Goal: Book appointment/travel/reservation

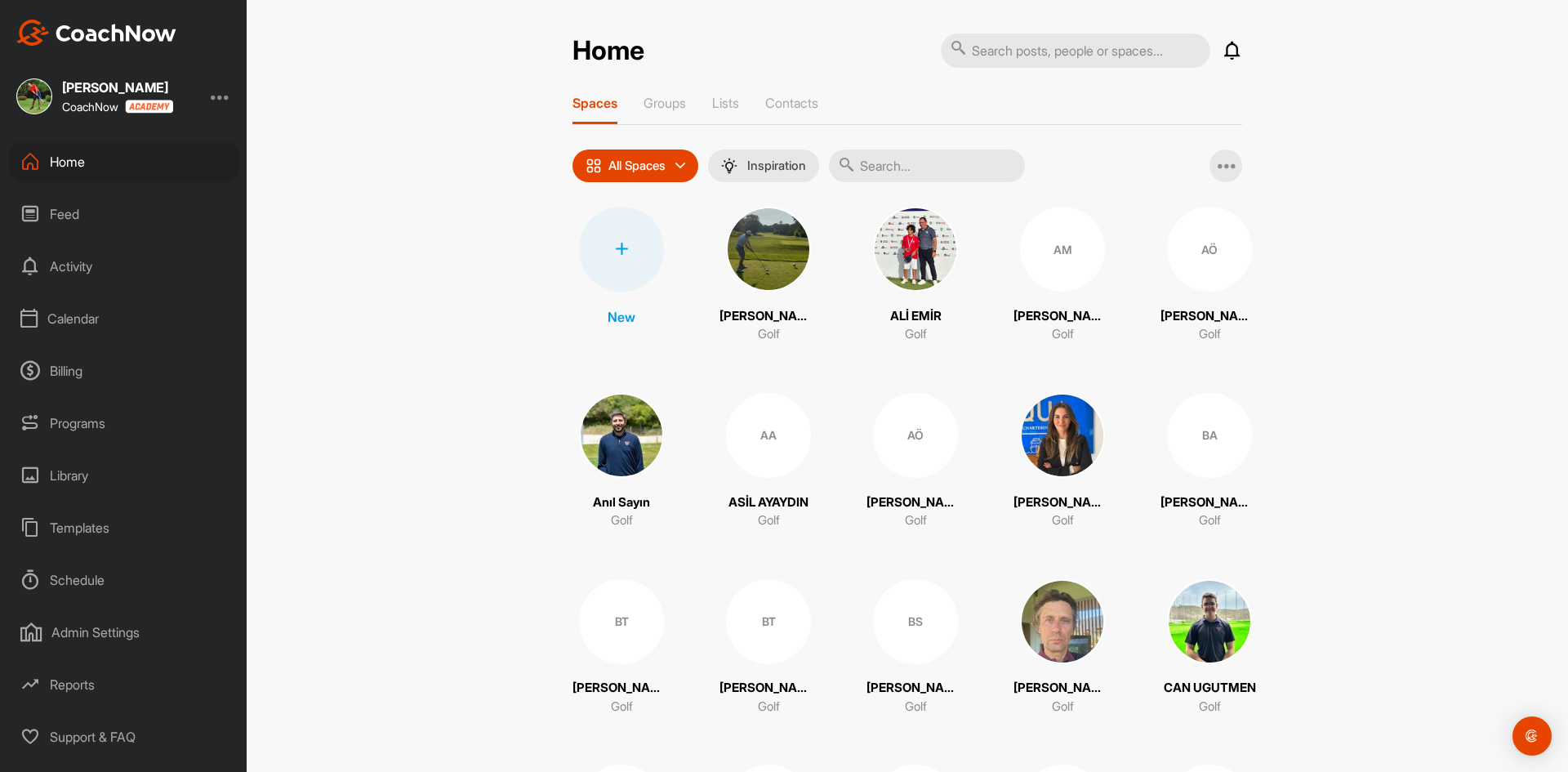
click at [89, 323] on div "Calendar" at bounding box center [124, 318] width 230 height 41
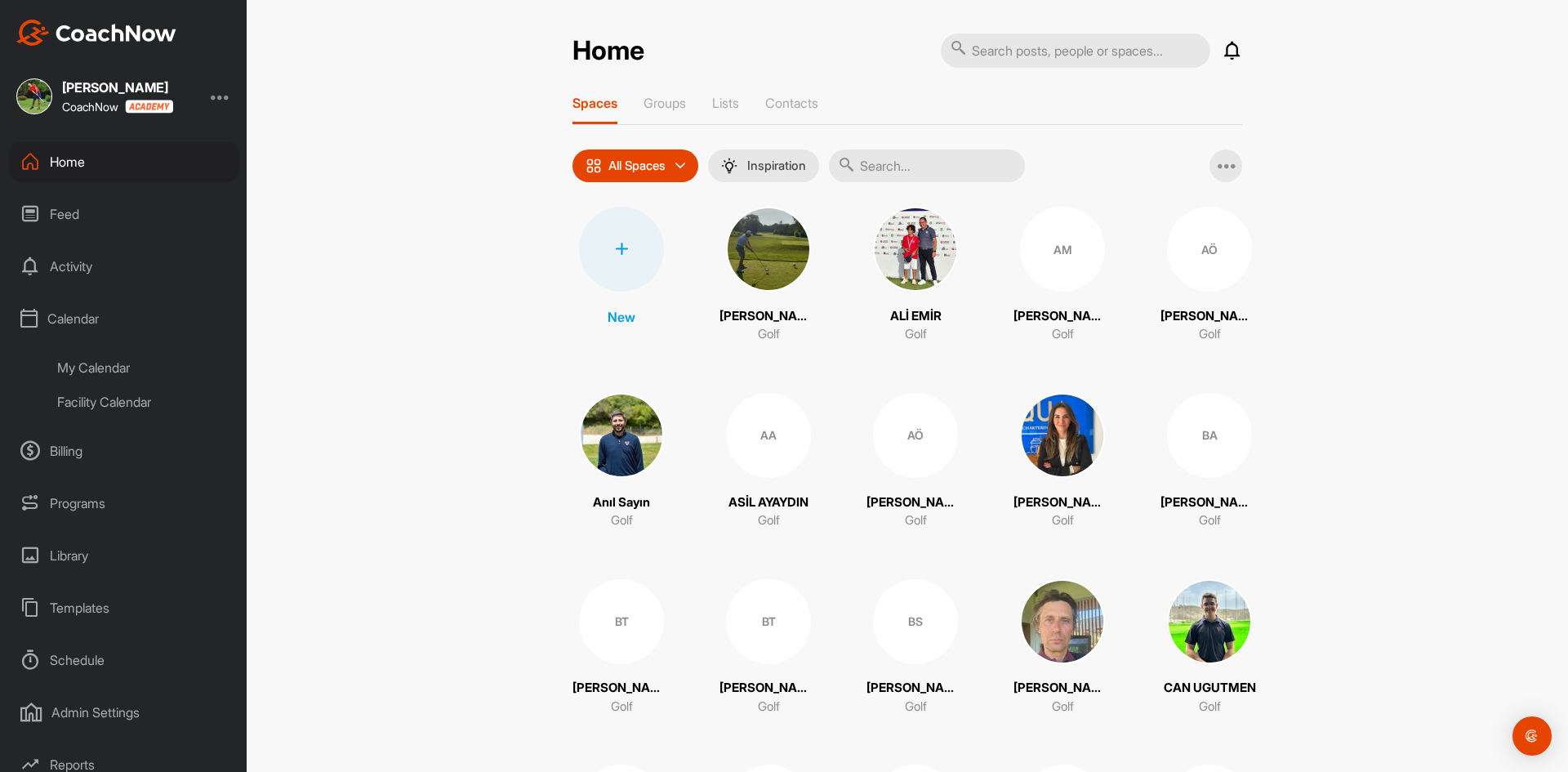
click at [124, 402] on div "Facility Calendar" at bounding box center [142, 401] width 194 height 35
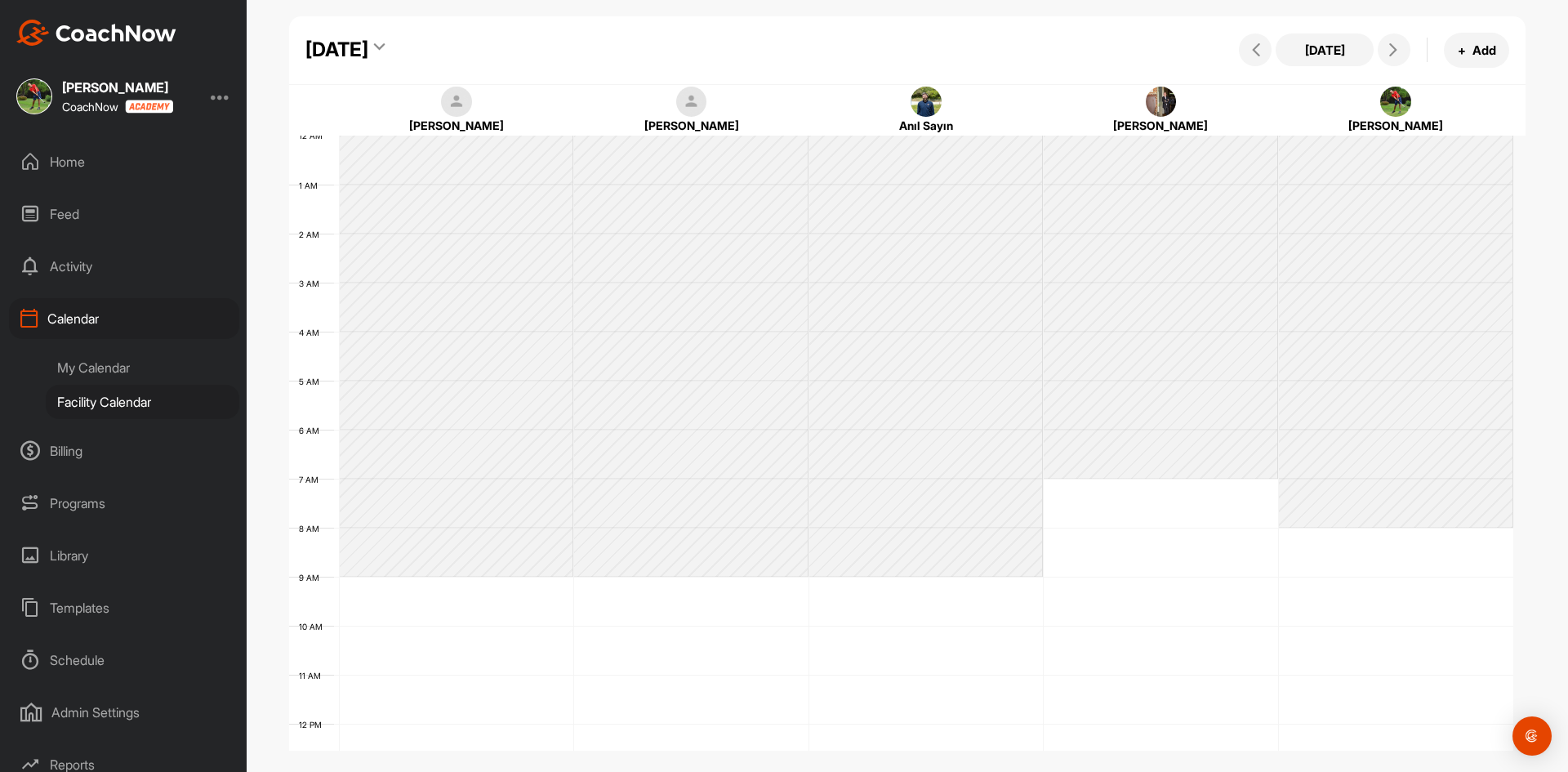
scroll to position [283, 0]
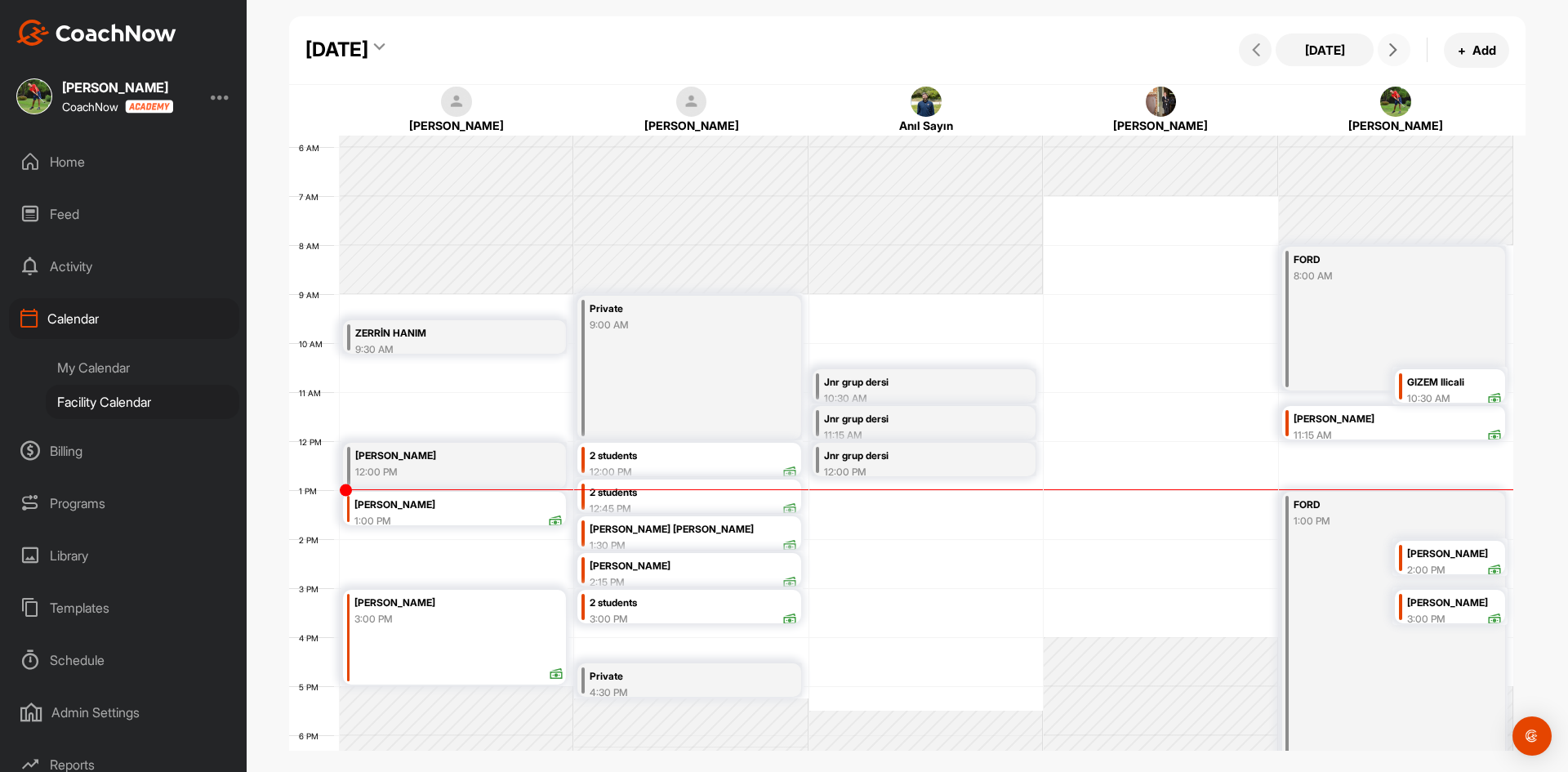
click at [1390, 52] on icon at bounding box center [1393, 50] width 13 height 13
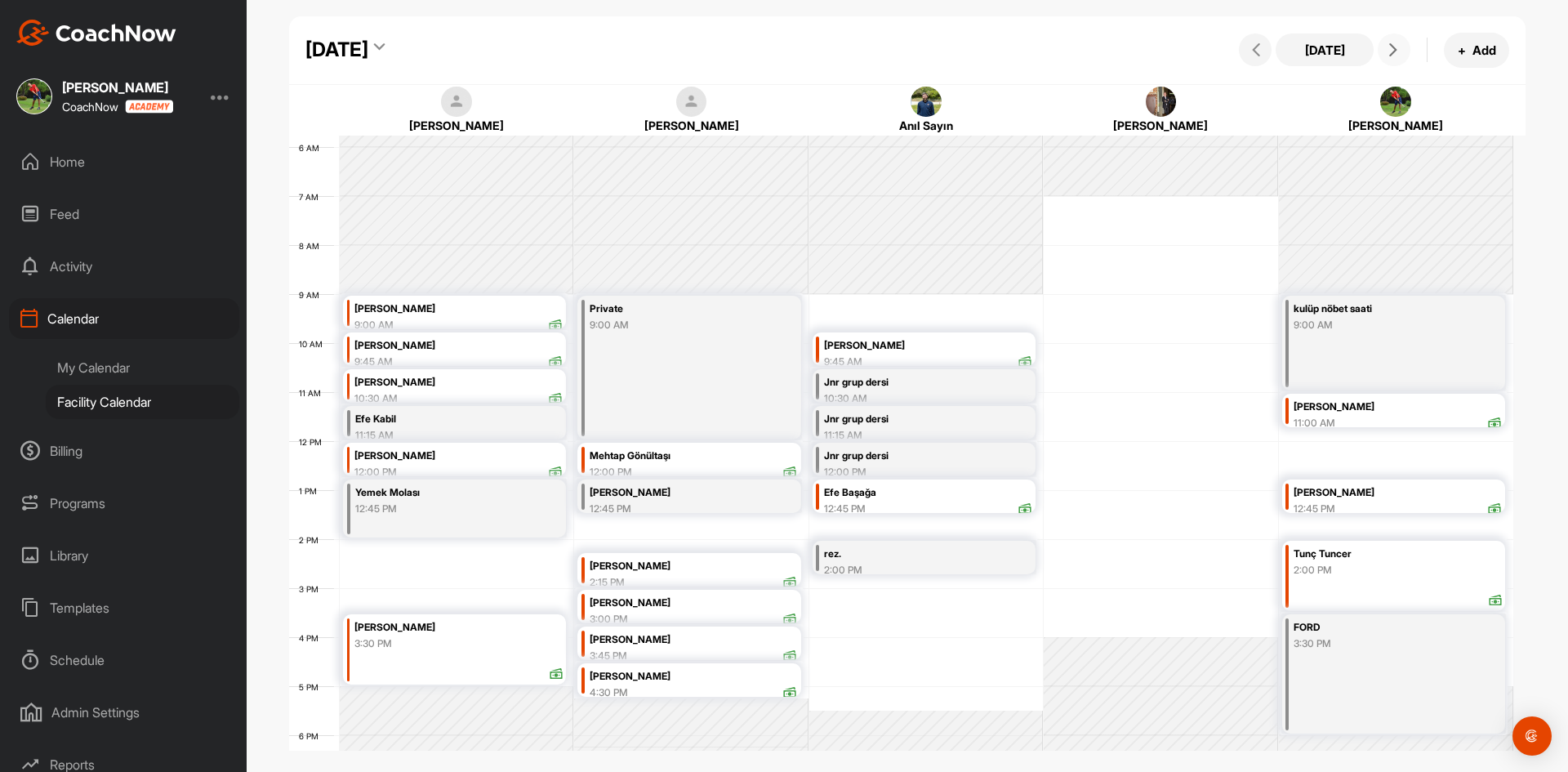
click at [876, 302] on div "12 AM 1 AM 2 AM 3 AM 4 AM 5 AM 6 AM 7 AM 8 AM 9 AM 10 AM 11 AM 12 PM 1 PM 2 PM …" at bounding box center [901, 441] width 1224 height 1176
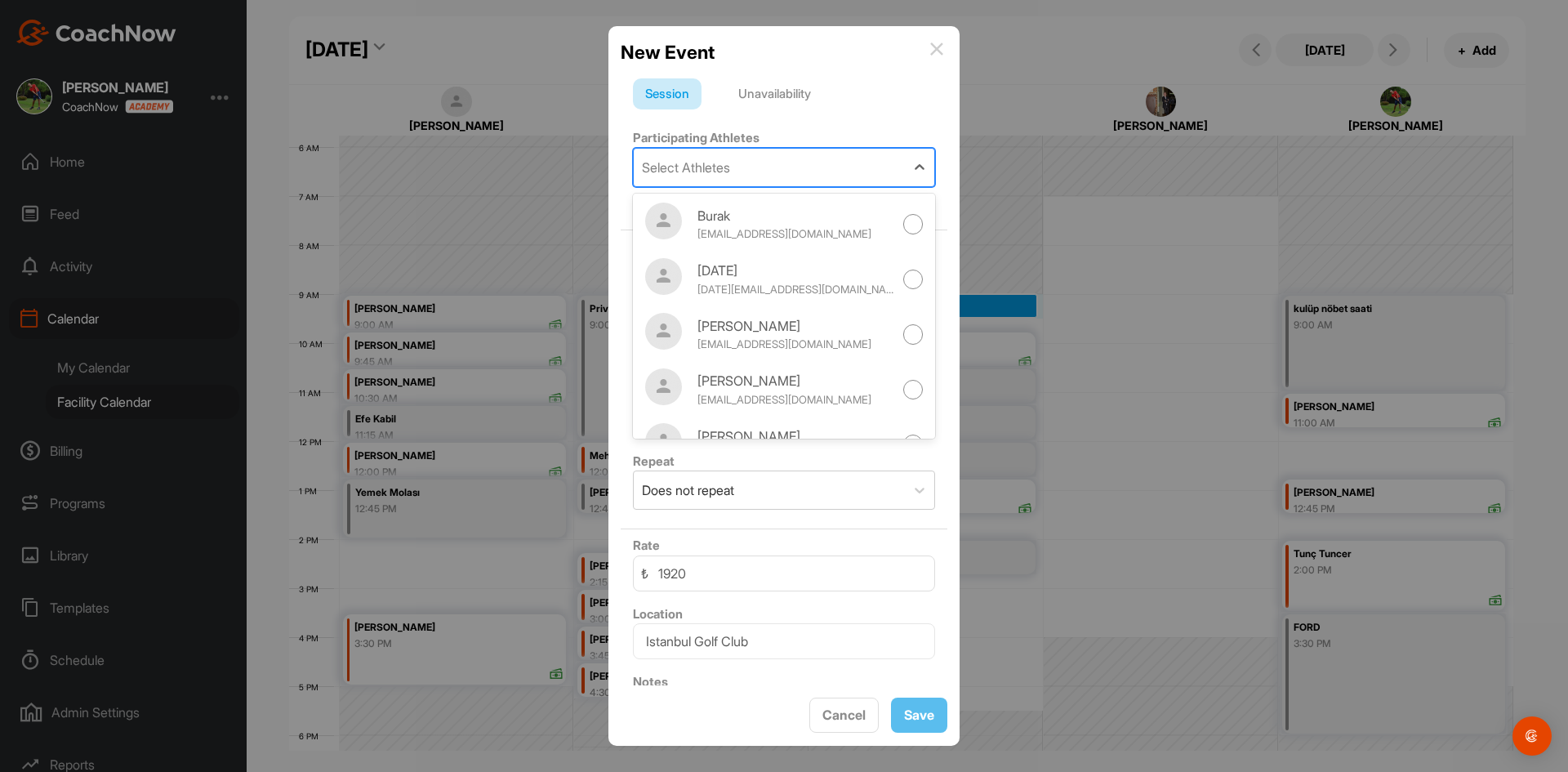
click at [752, 168] on div "Select Athletes" at bounding box center [769, 168] width 271 height 38
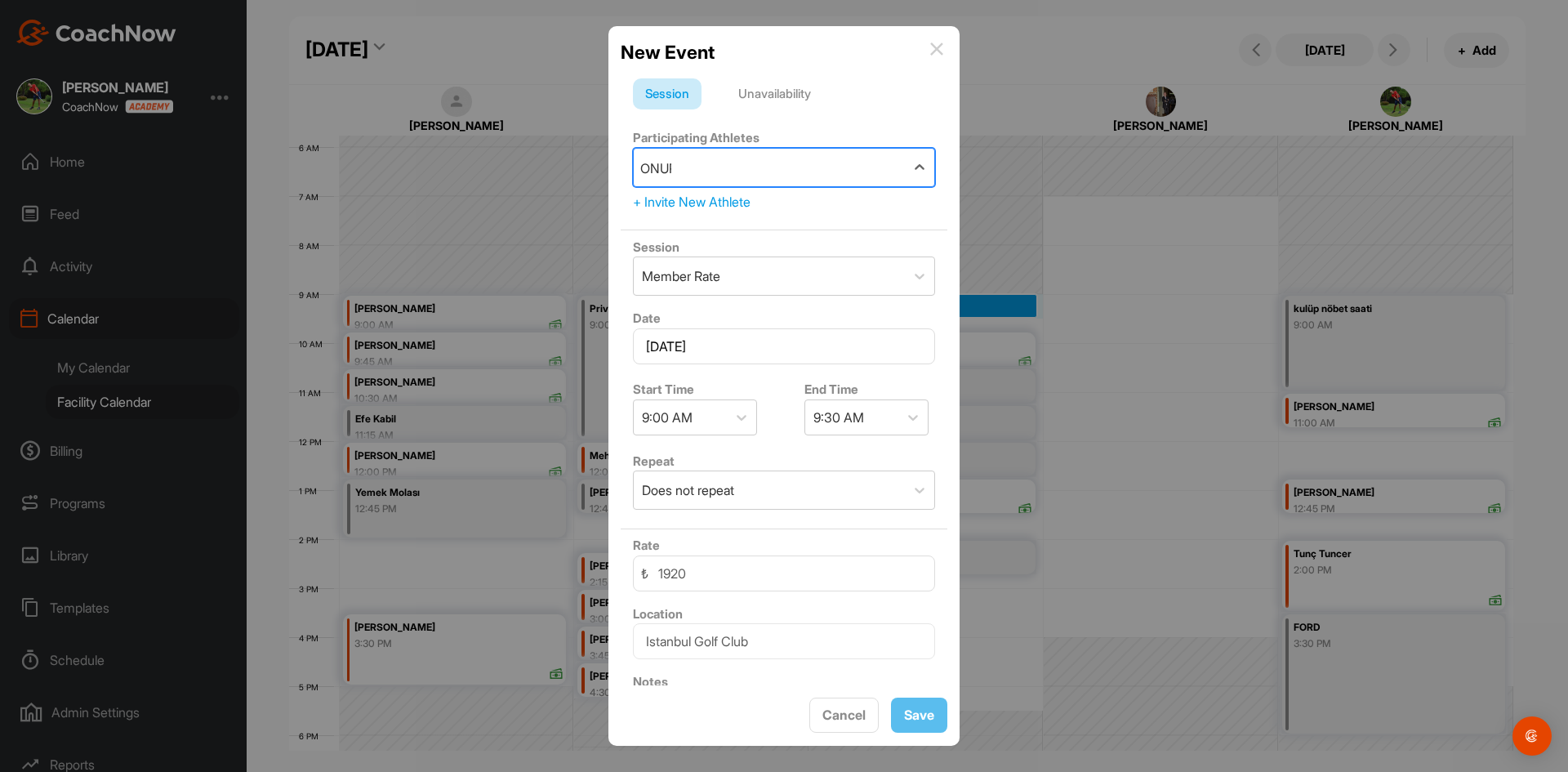
type input "ONUR"
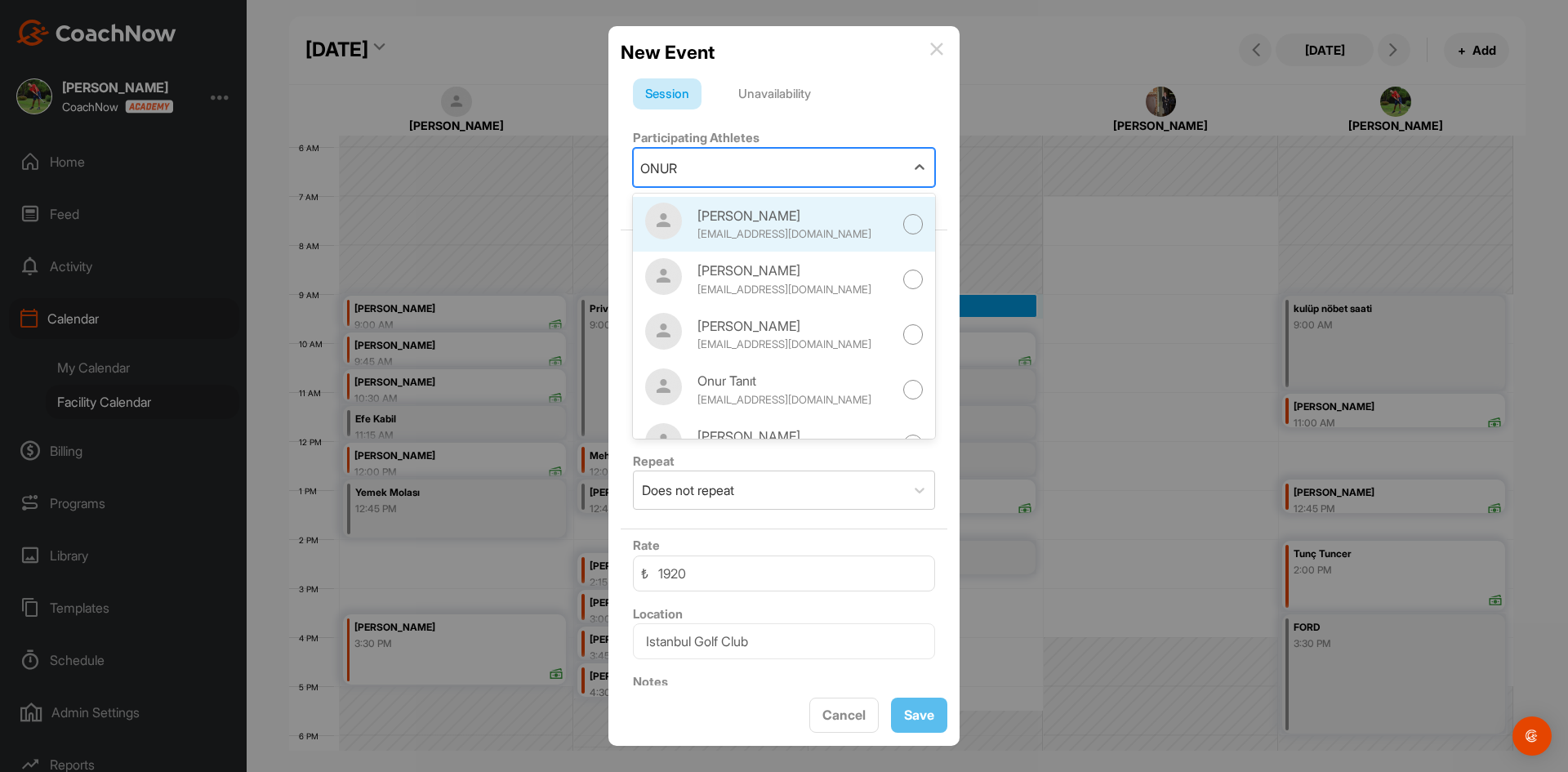
click at [723, 231] on div "[EMAIL_ADDRESS][DOMAIN_NAME]" at bounding box center [794, 234] width 196 height 16
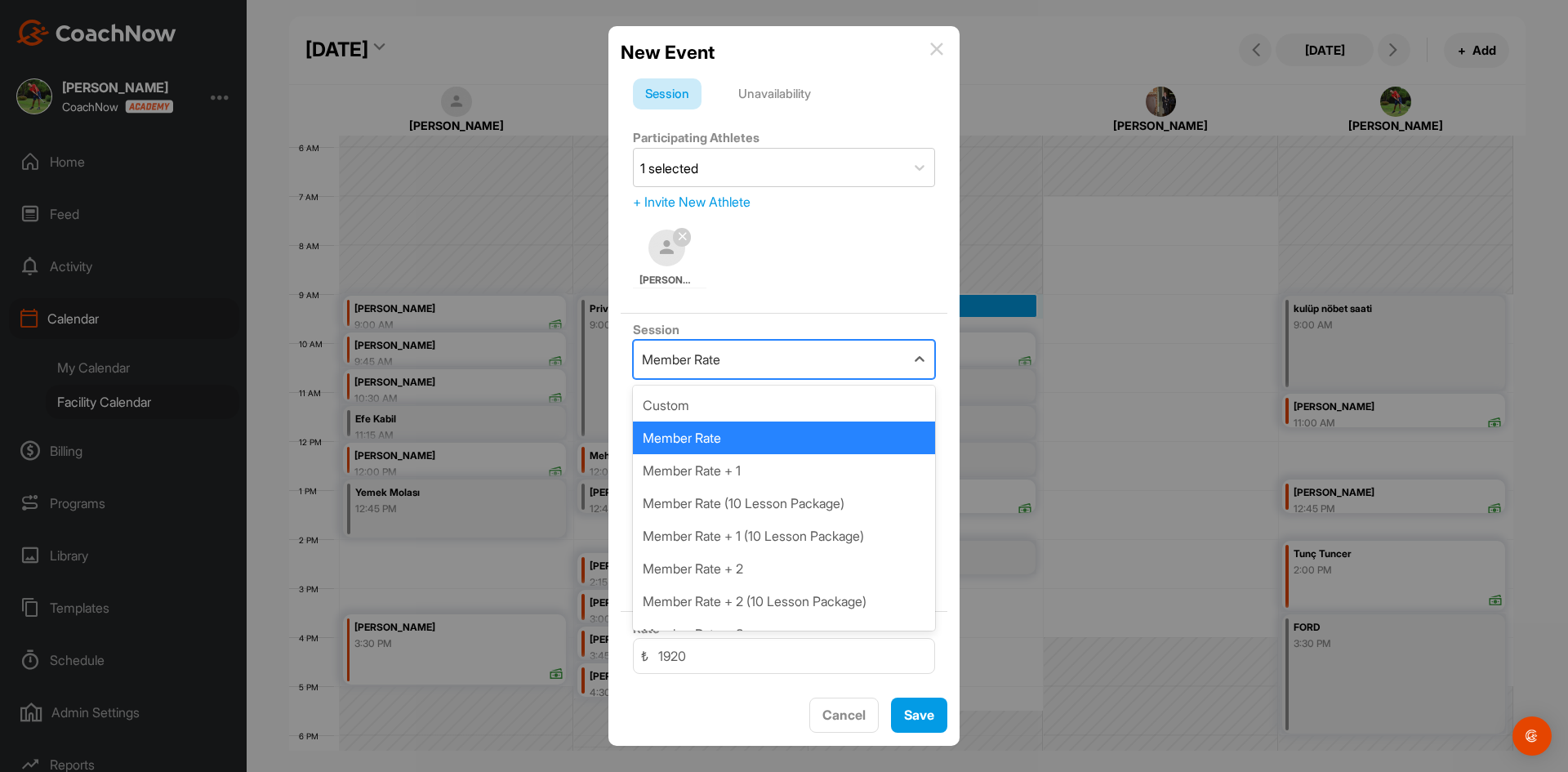
click at [793, 355] on div "Member Rate" at bounding box center [769, 360] width 271 height 38
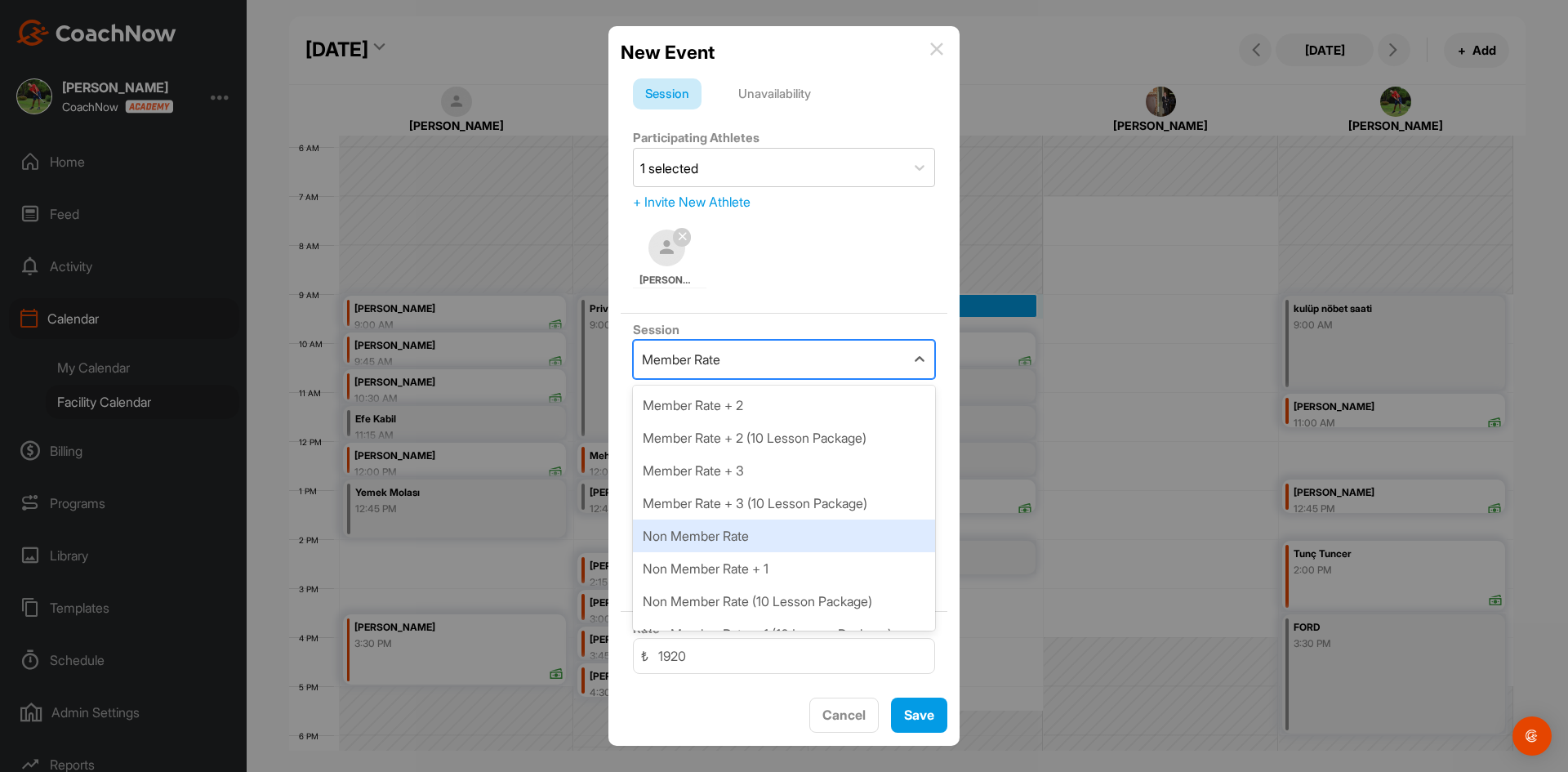
scroll to position [245, 0]
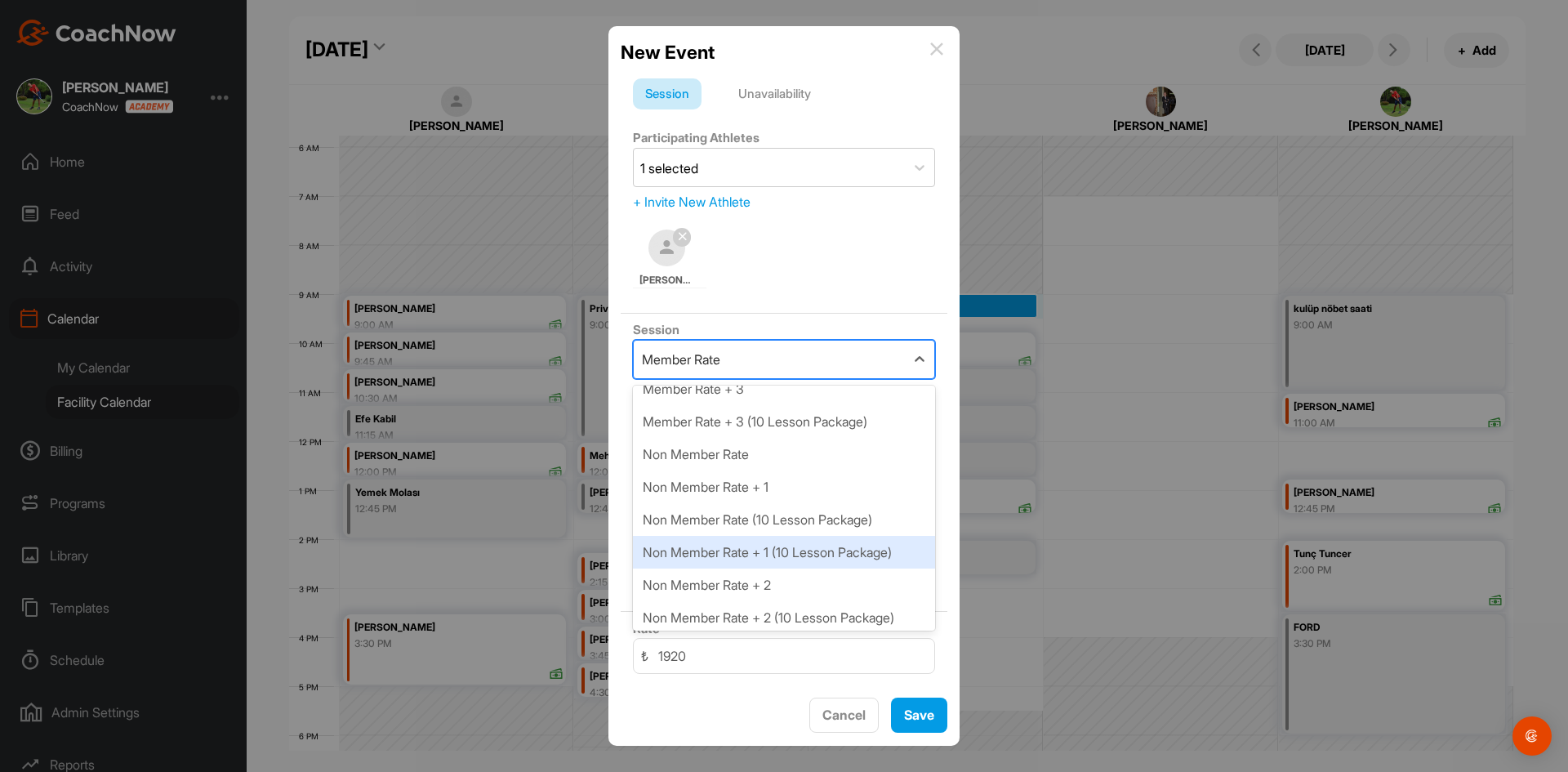
click at [816, 555] on div "Non Member Rate + 1 (10 Lesson Package)" at bounding box center [784, 552] width 302 height 33
type input "28800"
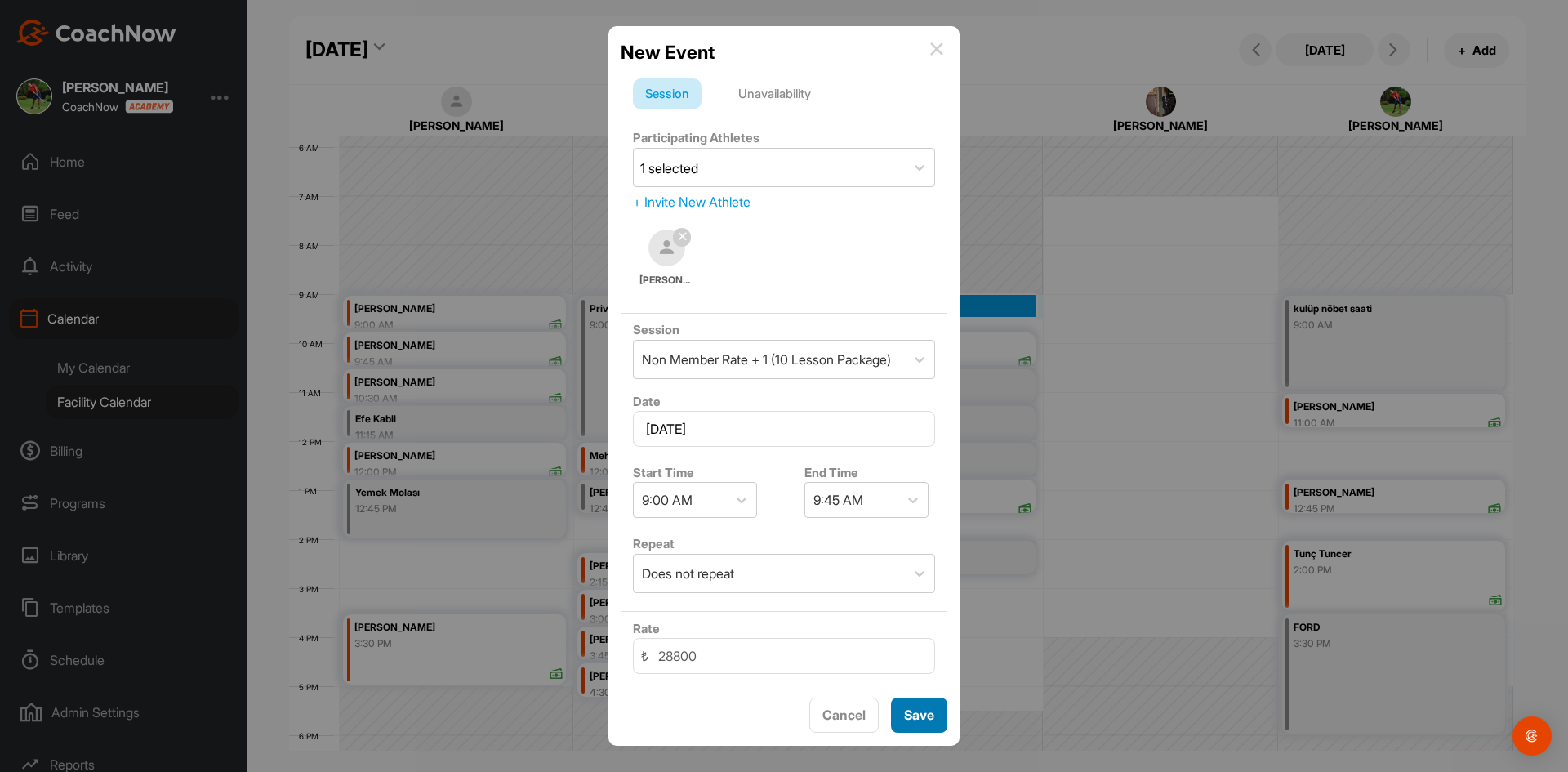
click at [922, 706] on div "Save" at bounding box center [920, 715] width 30 height 20
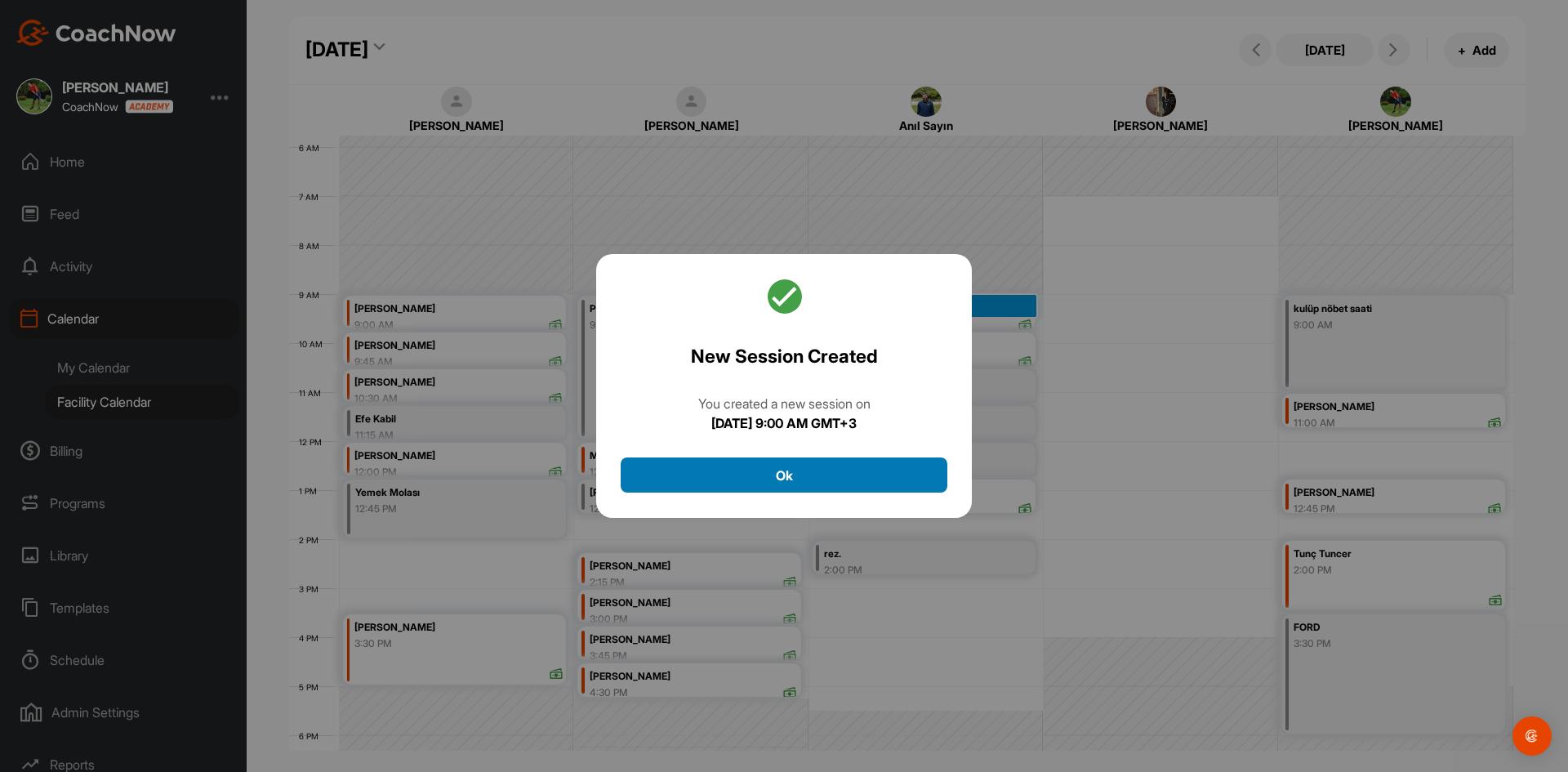
click at [892, 478] on button "Ok" at bounding box center [784, 475] width 327 height 35
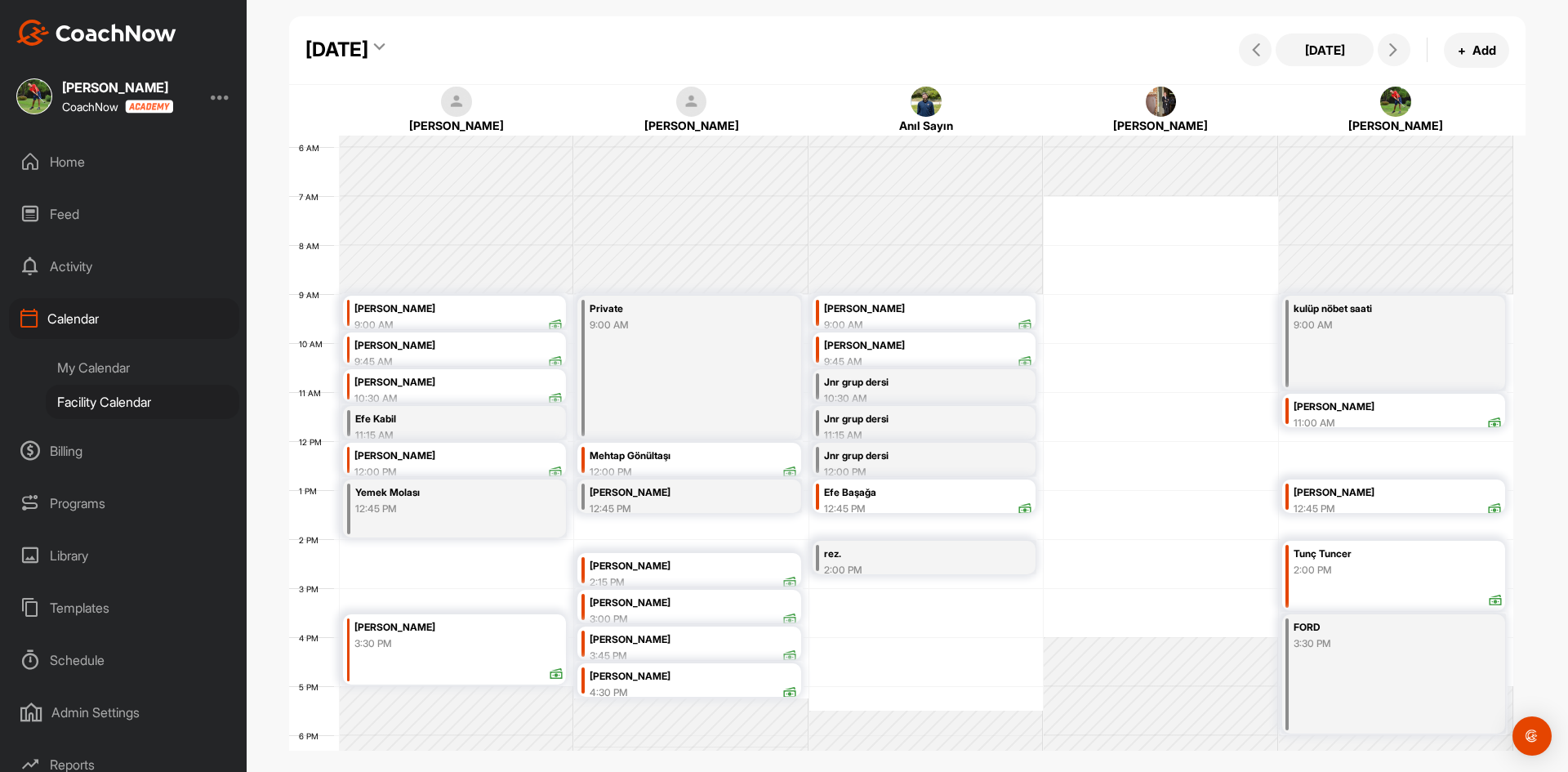
click at [1126, 619] on div "12 AM 1 AM 2 AM 3 AM 4 AM 5 AM 6 AM 7 AM 8 AM 9 AM 10 AM 11 AM 12 PM 1 PM 2 PM …" at bounding box center [901, 441] width 1224 height 1176
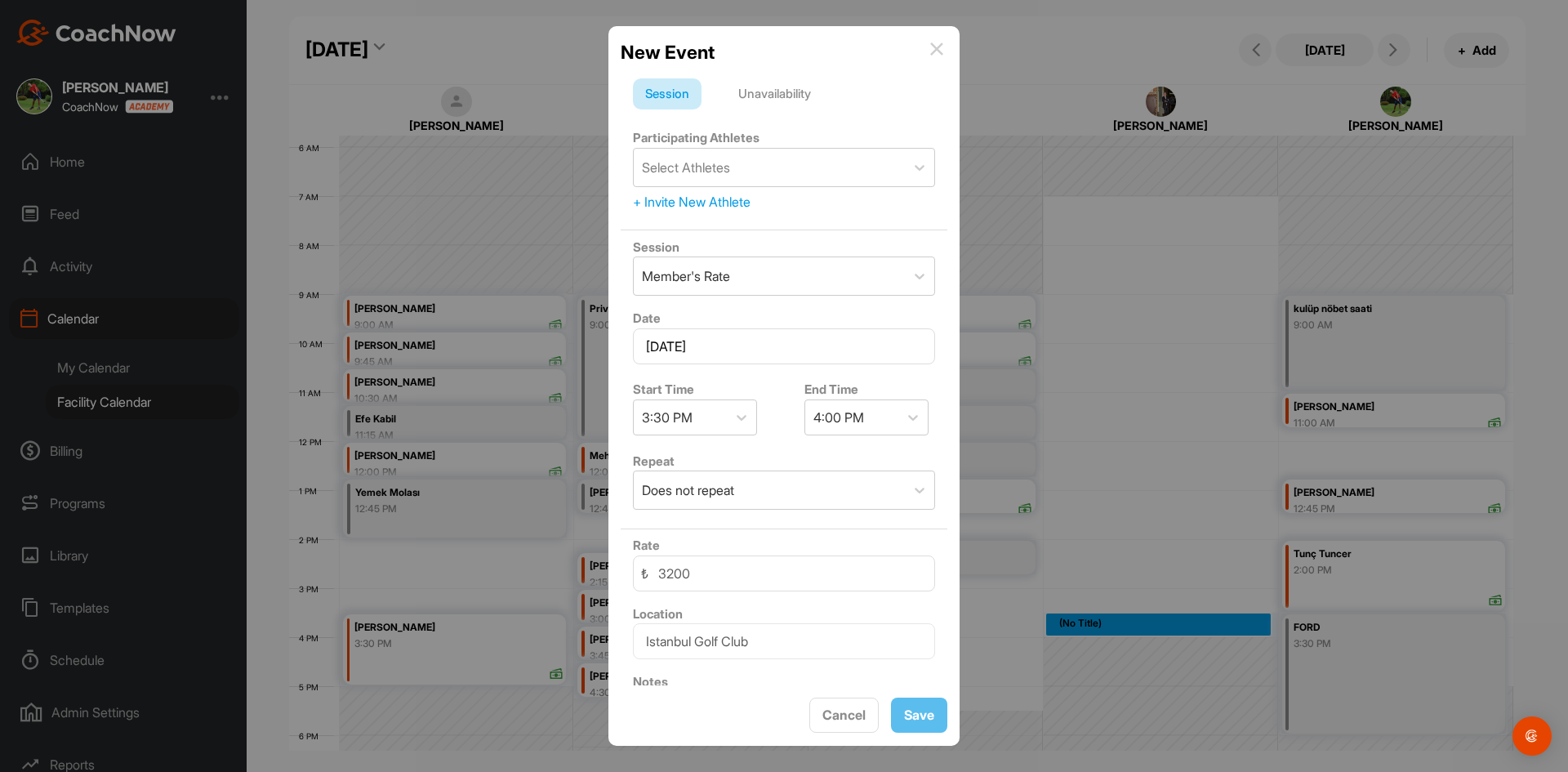
click at [942, 50] on img at bounding box center [936, 49] width 13 height 13
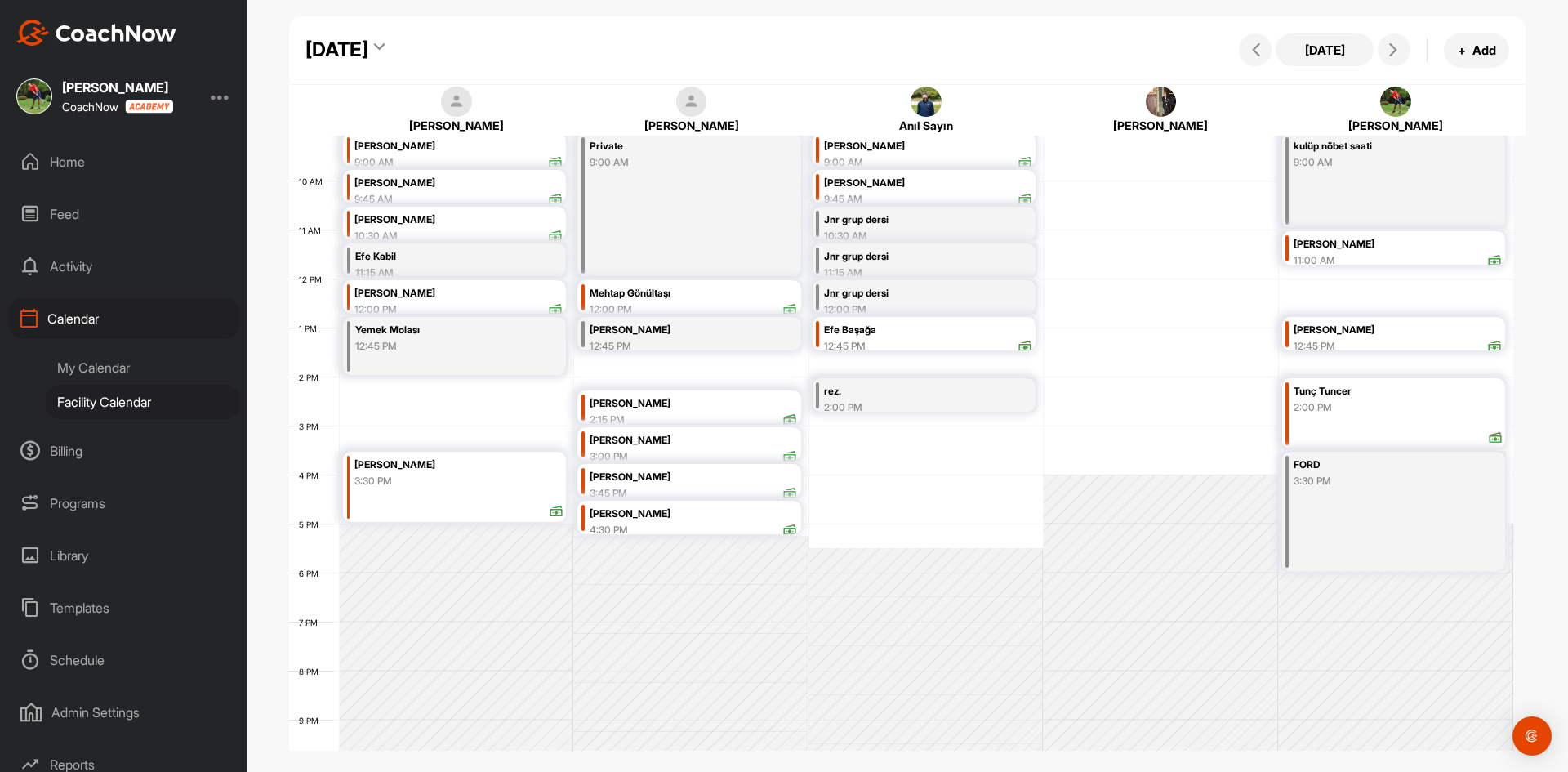
scroll to position [446, 0]
click at [99, 371] on div "My Calendar" at bounding box center [142, 368] width 194 height 35
